Goal: Task Accomplishment & Management: Complete application form

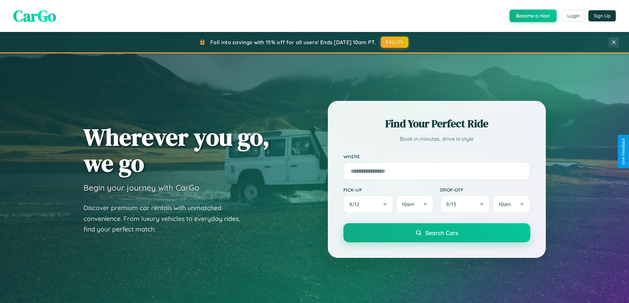
scroll to position [309, 0]
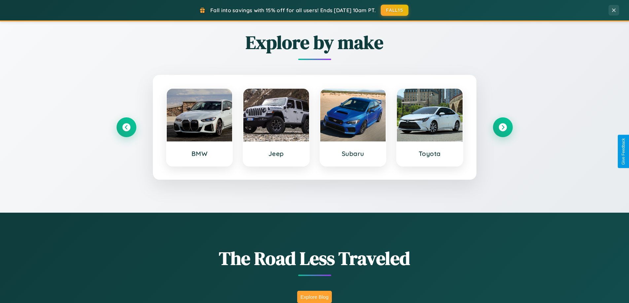
click at [314, 297] on button "Explore Blog" at bounding box center [314, 297] width 35 height 12
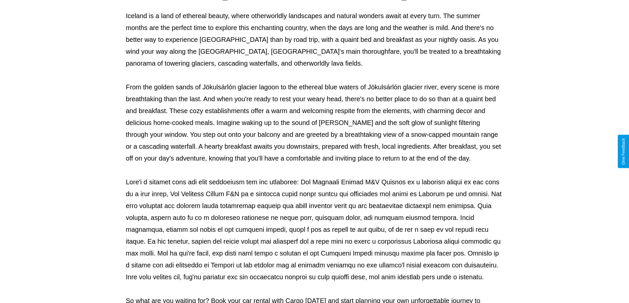
scroll to position [214, 0]
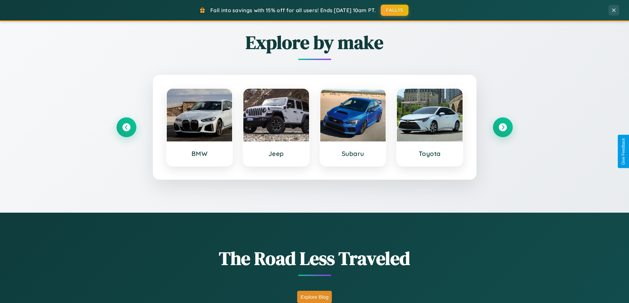
scroll to position [1271, 0]
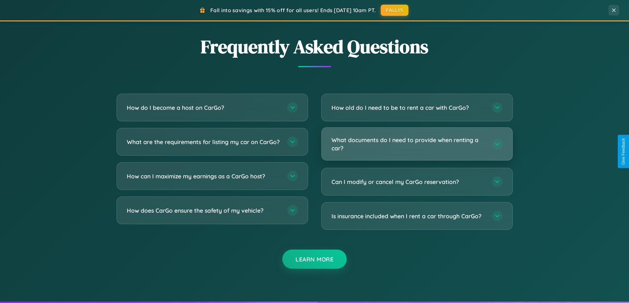
click at [417, 145] on h3 "What documents do I need to provide when renting a car?" at bounding box center [409, 144] width 154 height 16
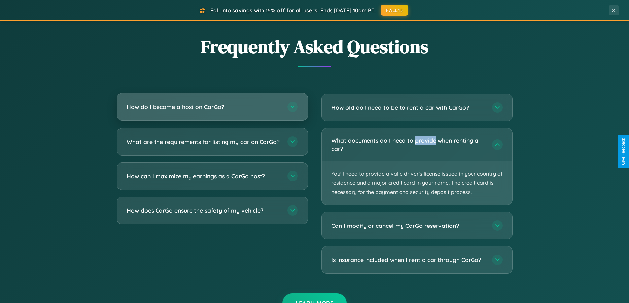
click at [212, 108] on h3 "How do I become a host on CarGo?" at bounding box center [204, 107] width 154 height 8
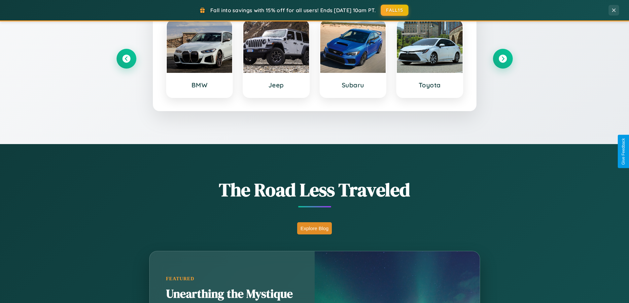
scroll to position [285, 0]
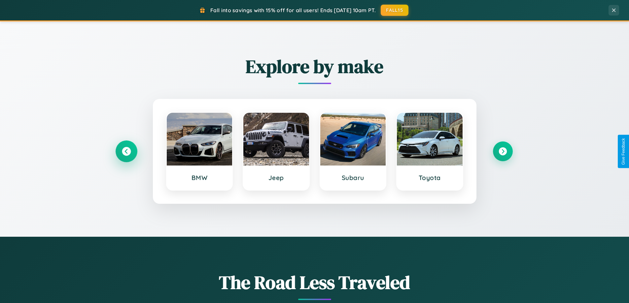
click at [126, 152] on icon at bounding box center [126, 151] width 9 height 9
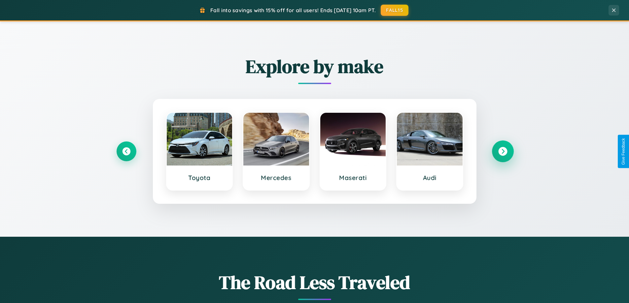
click at [503, 152] on icon at bounding box center [502, 151] width 9 height 9
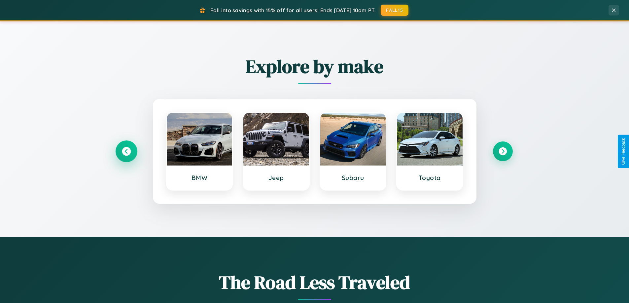
click at [126, 152] on icon at bounding box center [126, 151] width 9 height 9
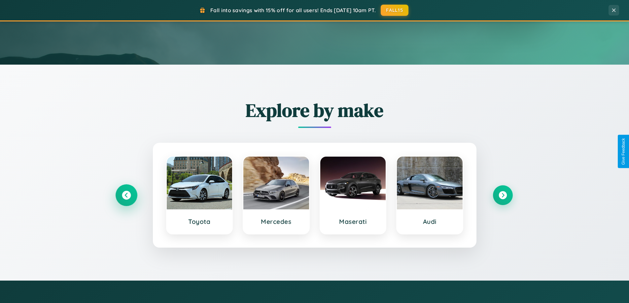
scroll to position [0, 0]
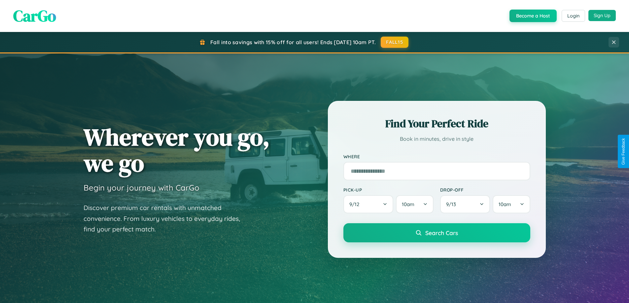
click at [602, 16] on button "Sign Up" at bounding box center [601, 15] width 27 height 11
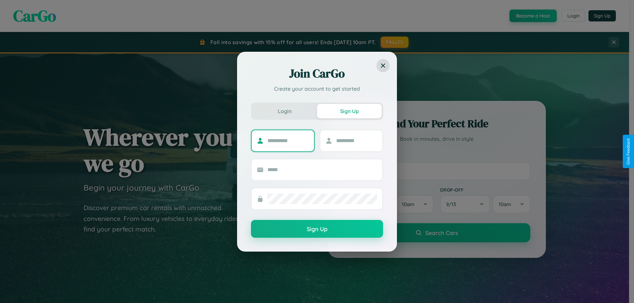
click at [288, 141] on input "text" at bounding box center [287, 141] width 41 height 11
type input "*******"
click at [356, 141] on input "text" at bounding box center [356, 141] width 41 height 11
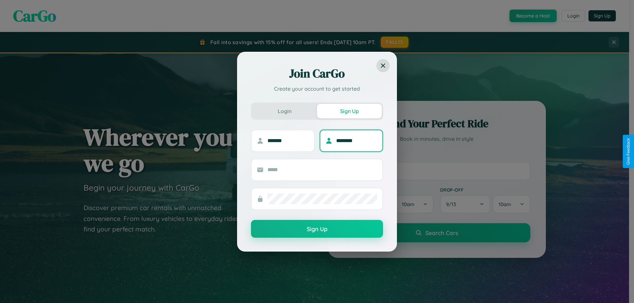
type input "********"
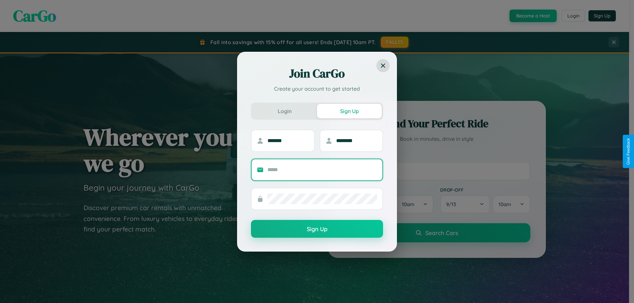
click at [322, 170] on input "text" at bounding box center [322, 170] width 110 height 11
type input "**********"
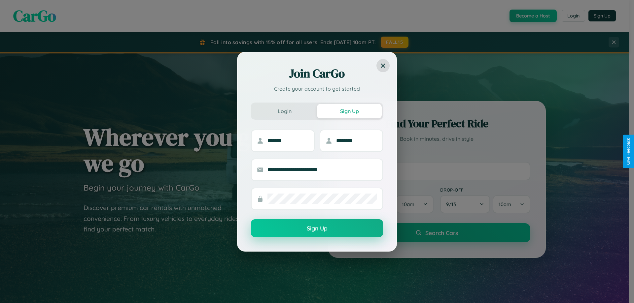
click at [317, 229] on button "Sign Up" at bounding box center [317, 229] width 132 height 18
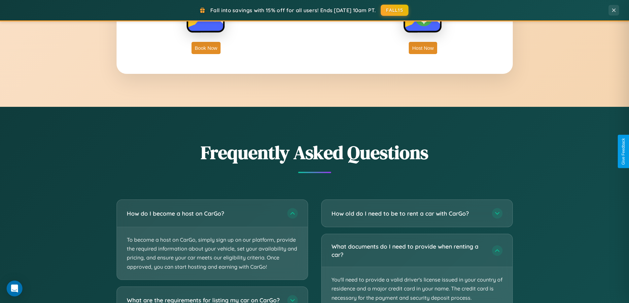
scroll to position [1061, 0]
